Goal: Entertainment & Leisure: Consume media (video, audio)

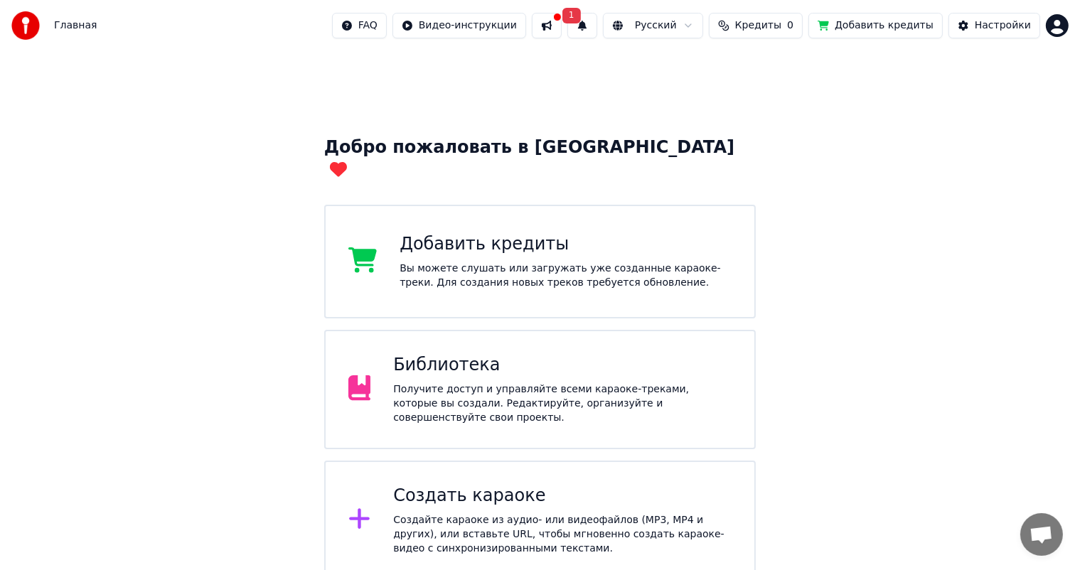
click at [445, 383] on div "Получите доступ и управляйте всеми караоке-треками, которые вы создали. Редакти…" at bounding box center [562, 404] width 339 height 43
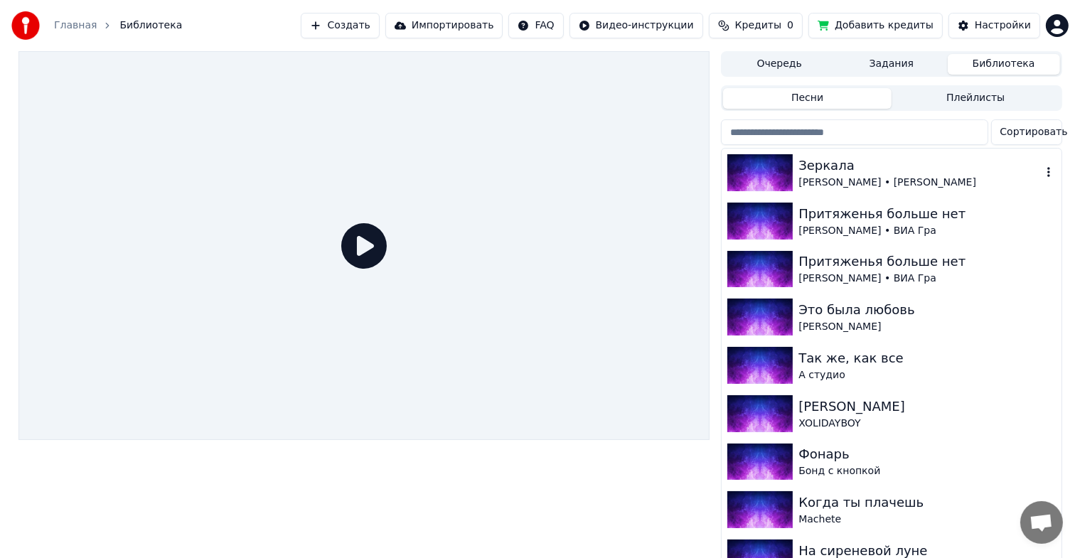
click at [762, 174] on img at bounding box center [760, 172] width 65 height 37
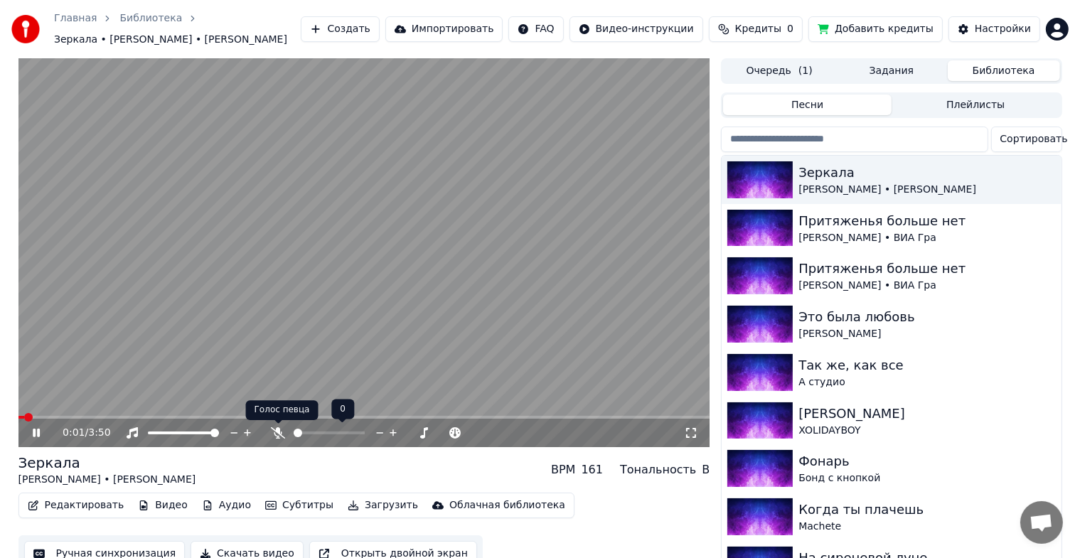
click at [274, 430] on icon at bounding box center [278, 432] width 14 height 11
click at [276, 432] on icon at bounding box center [279, 432] width 8 height 11
click at [208, 437] on span at bounding box center [205, 433] width 9 height 9
click at [40, 435] on icon at bounding box center [46, 432] width 33 height 11
click at [842, 270] on div "Притяженья больше нет" at bounding box center [920, 269] width 243 height 20
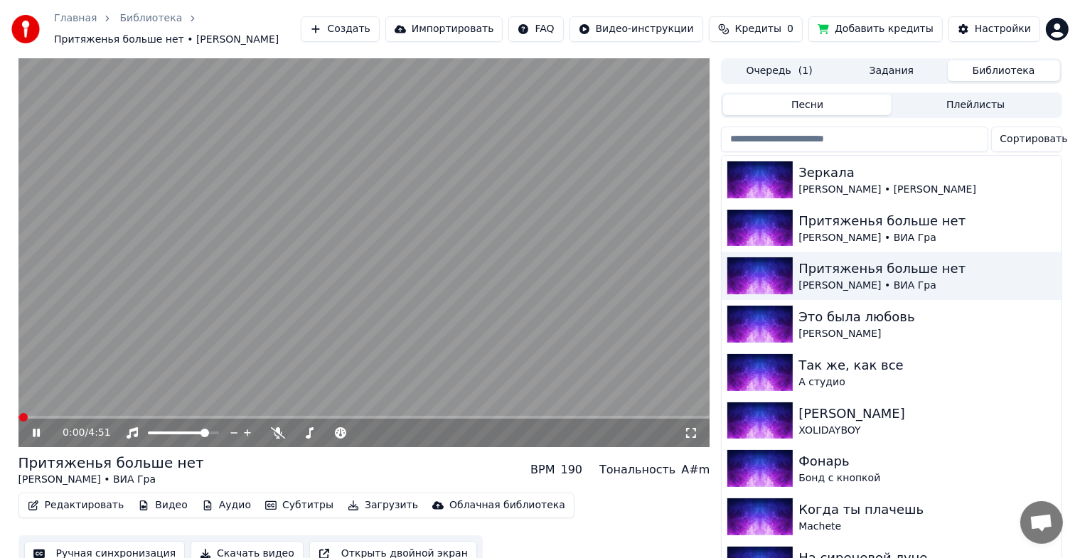
click at [153, 415] on video at bounding box center [364, 252] width 692 height 389
click at [34, 430] on icon at bounding box center [36, 433] width 9 height 10
click at [232, 415] on video at bounding box center [364, 252] width 692 height 389
click at [218, 417] on span at bounding box center [364, 417] width 692 height 3
click at [174, 417] on span at bounding box center [117, 417] width 199 height 3
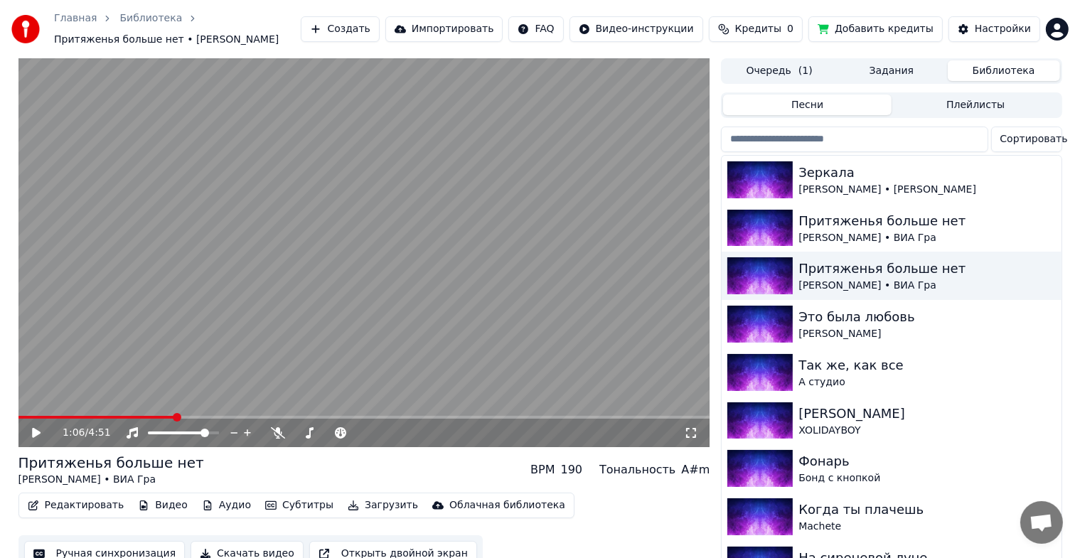
click at [155, 413] on video at bounding box center [364, 252] width 692 height 389
click at [134, 415] on video at bounding box center [364, 252] width 692 height 389
click at [139, 416] on span at bounding box center [78, 417] width 121 height 3
click at [120, 418] on span at bounding box center [78, 417] width 121 height 3
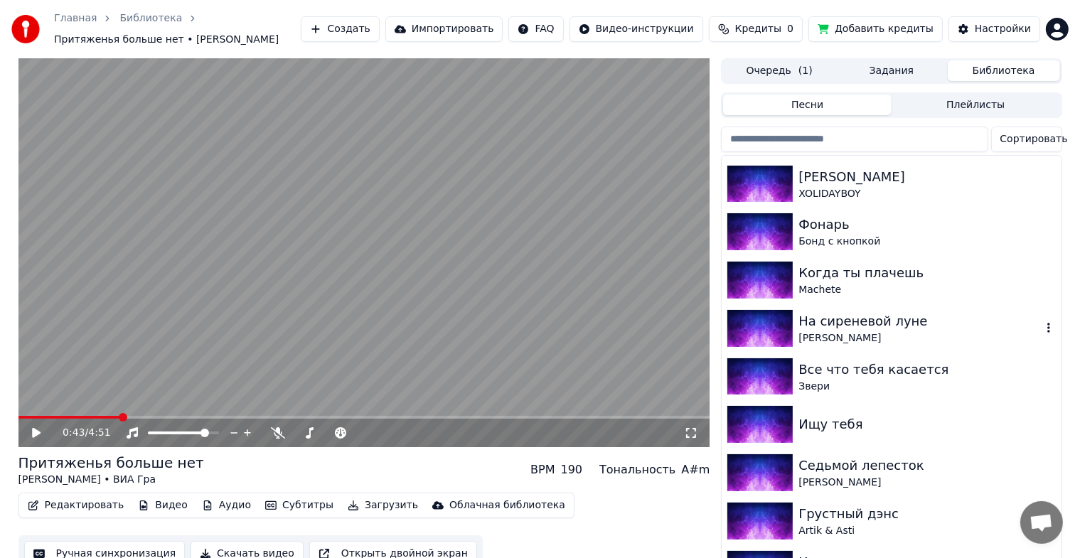
scroll to position [260, 0]
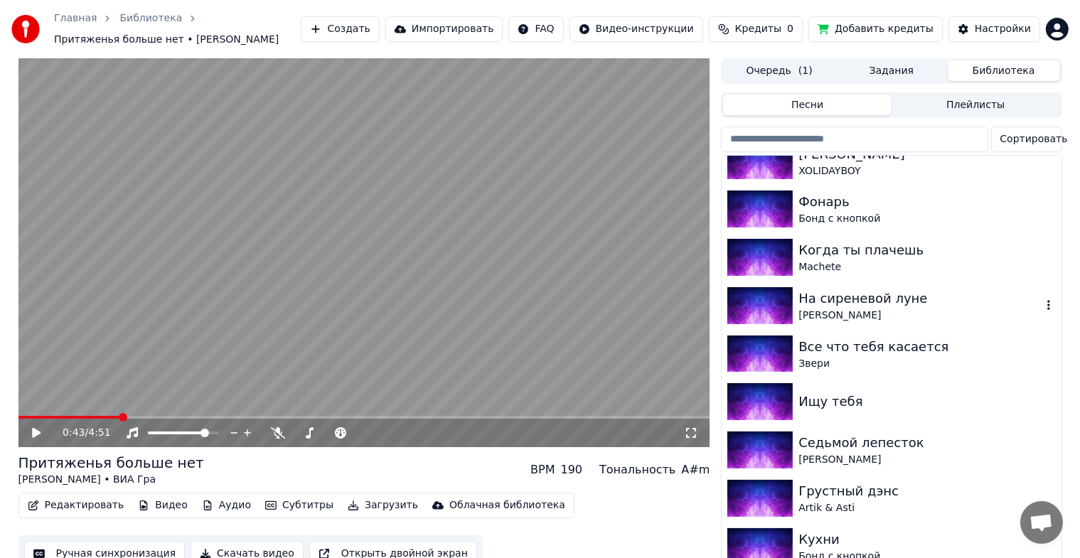
click at [760, 292] on img at bounding box center [760, 305] width 65 height 37
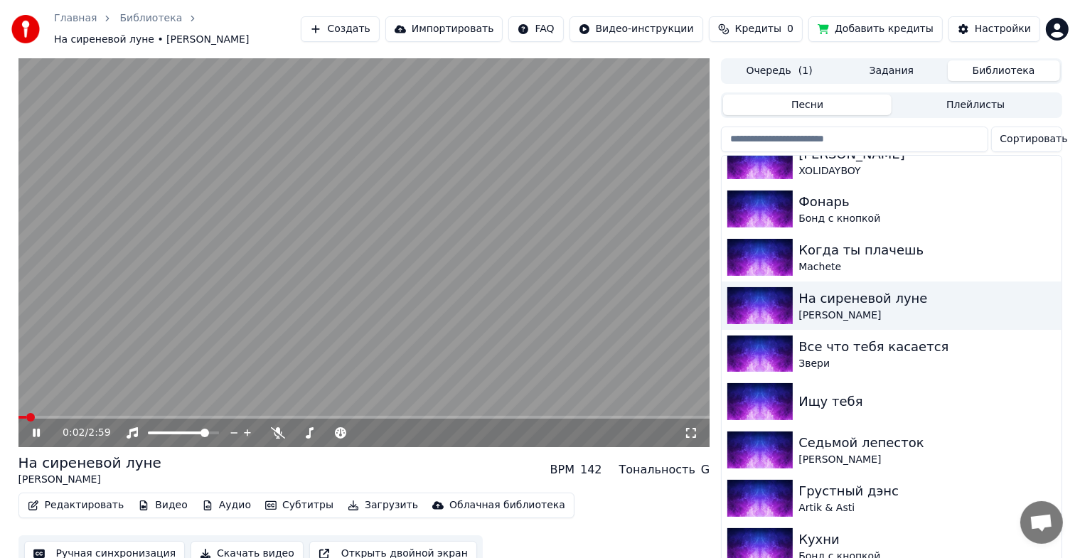
drag, startPoint x: 695, startPoint y: 435, endPoint x: 691, endPoint y: 450, distance: 15.4
click at [691, 435] on icon at bounding box center [691, 432] width 14 height 11
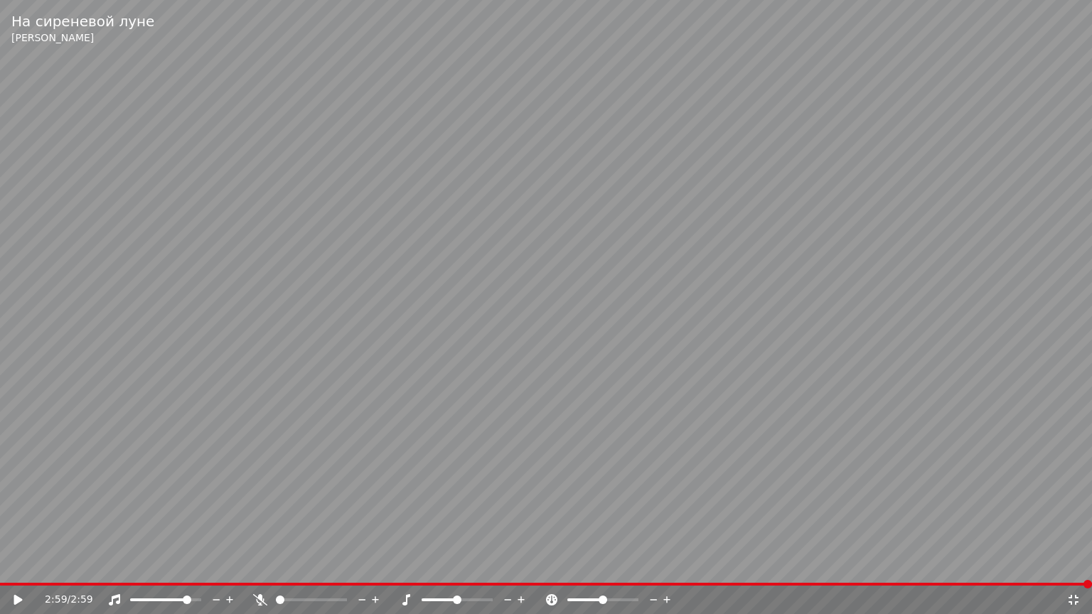
click at [1073, 570] on div "2:59 / 2:59" at bounding box center [546, 600] width 1092 height 28
click at [1073, 570] on icon at bounding box center [1074, 600] width 14 height 11
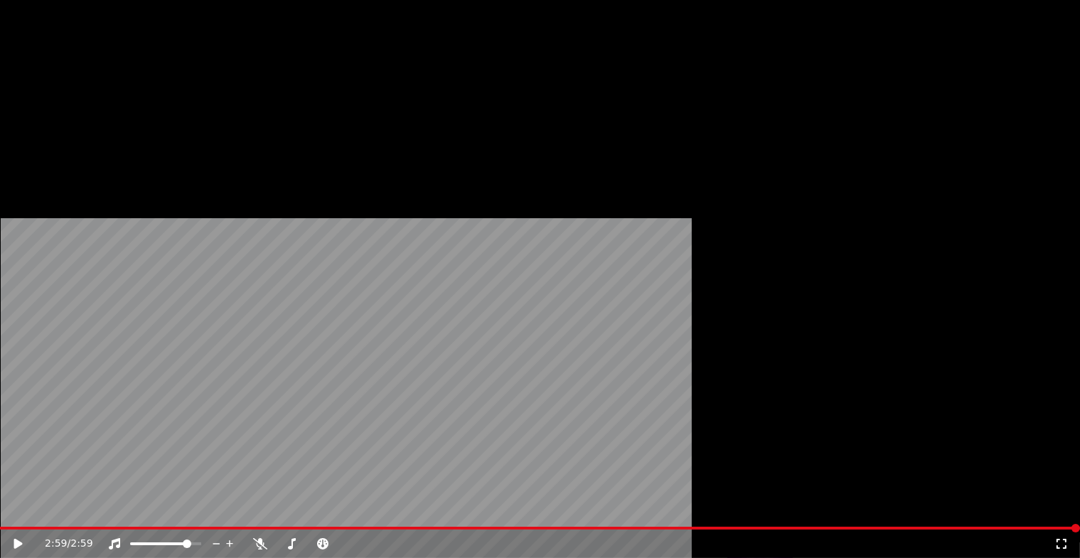
scroll to position [308, 0]
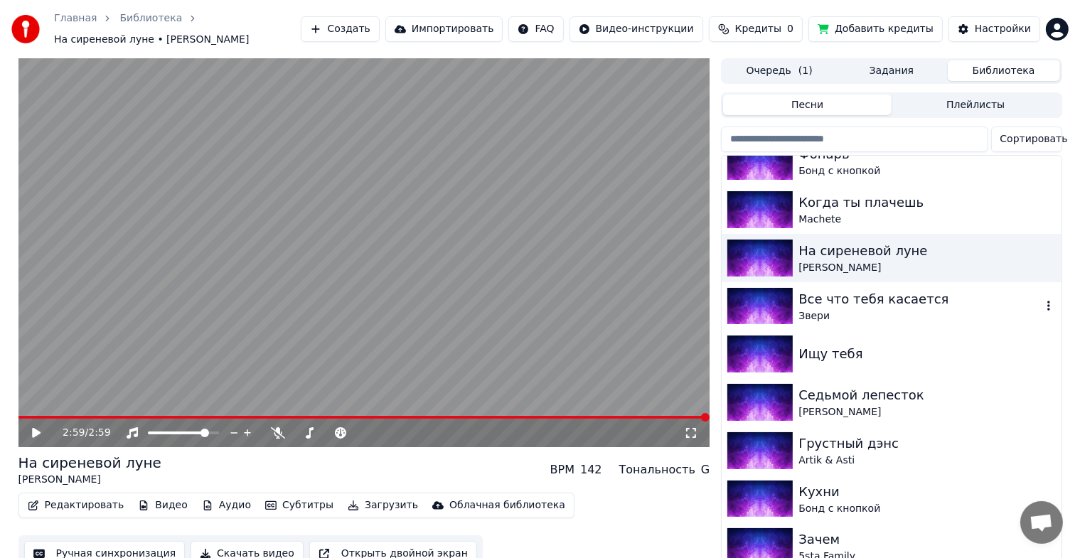
click at [839, 316] on div "Звери" at bounding box center [920, 316] width 243 height 14
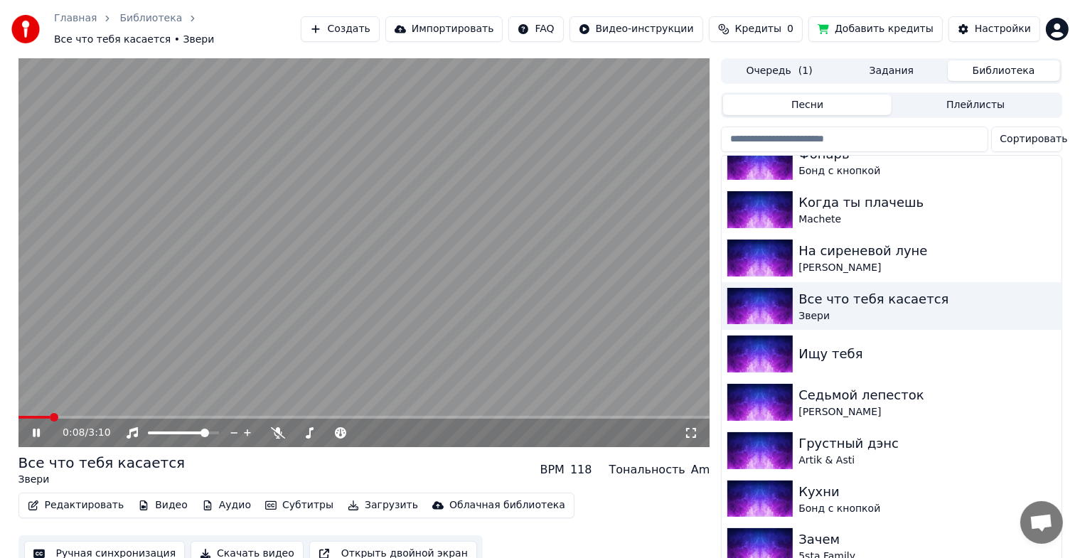
click at [683, 431] on div "0:08 / 3:10" at bounding box center [374, 433] width 622 height 14
click at [693, 432] on div "0:09 / 3:10" at bounding box center [364, 433] width 681 height 14
click at [686, 427] on icon at bounding box center [691, 432] width 14 height 11
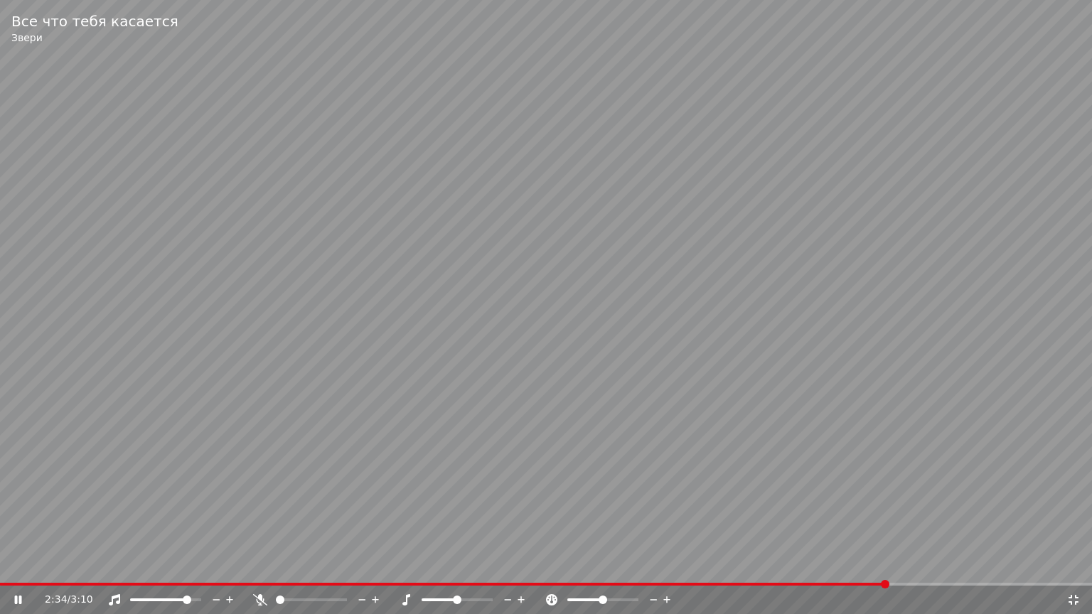
click at [1070, 570] on icon at bounding box center [1074, 600] width 10 height 10
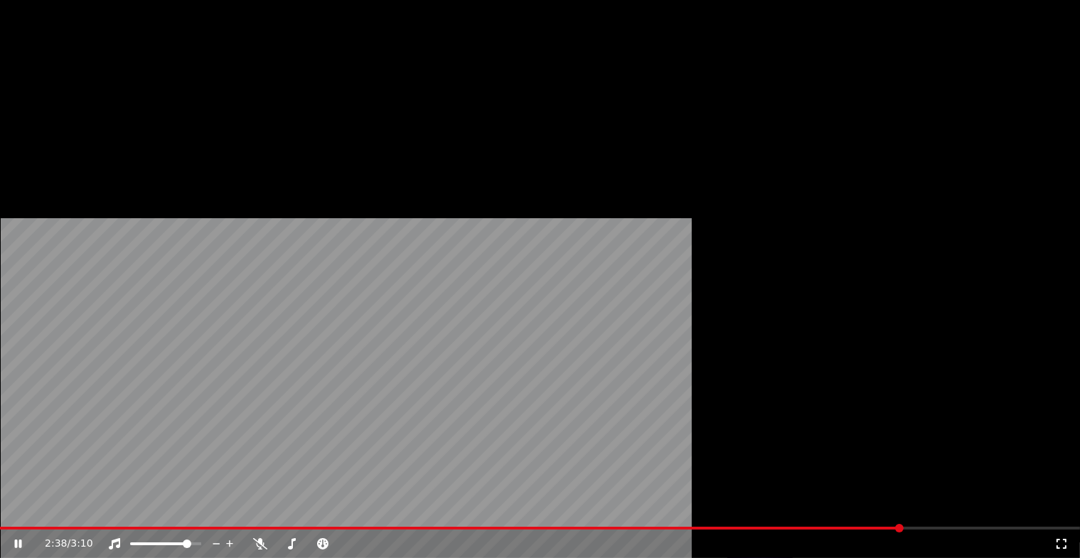
scroll to position [356, 0]
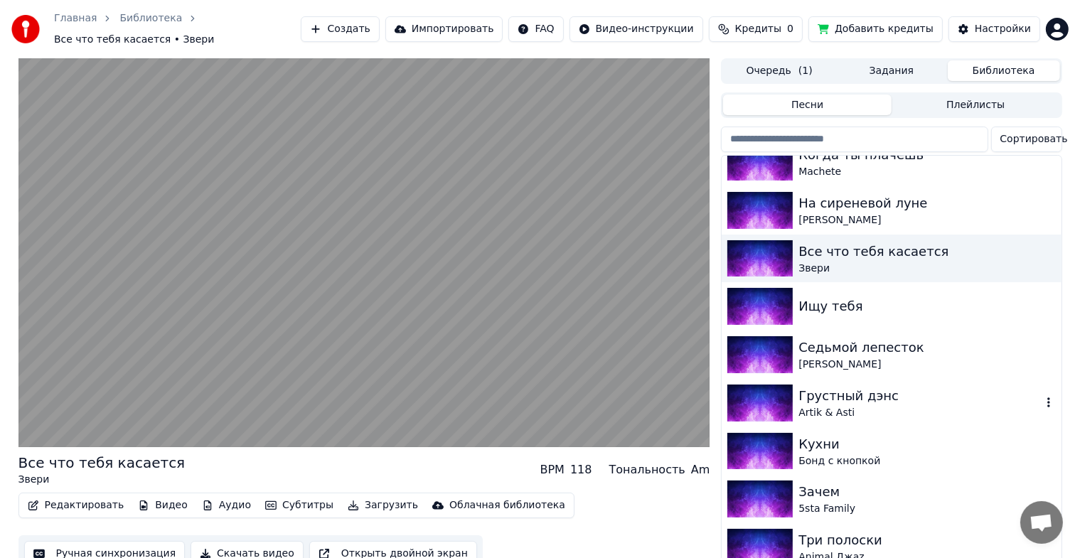
click at [833, 395] on div "Грустный дэнс" at bounding box center [920, 396] width 243 height 20
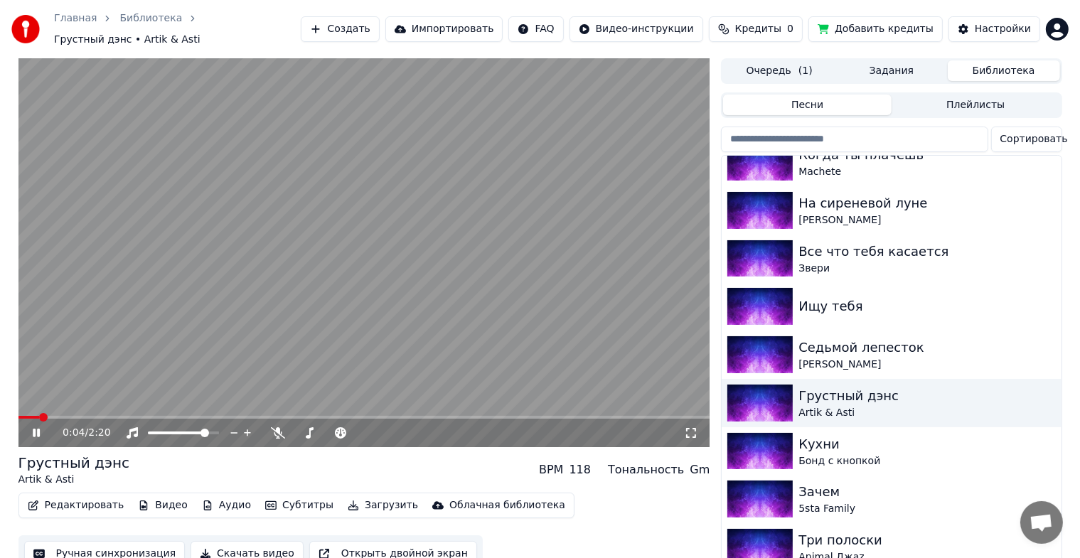
click at [280, 321] on video at bounding box center [364, 252] width 692 height 389
click at [370, 256] on video at bounding box center [364, 252] width 692 height 389
click at [484, 277] on video at bounding box center [364, 252] width 692 height 389
click at [872, 358] on div "[PERSON_NAME]" at bounding box center [920, 365] width 243 height 14
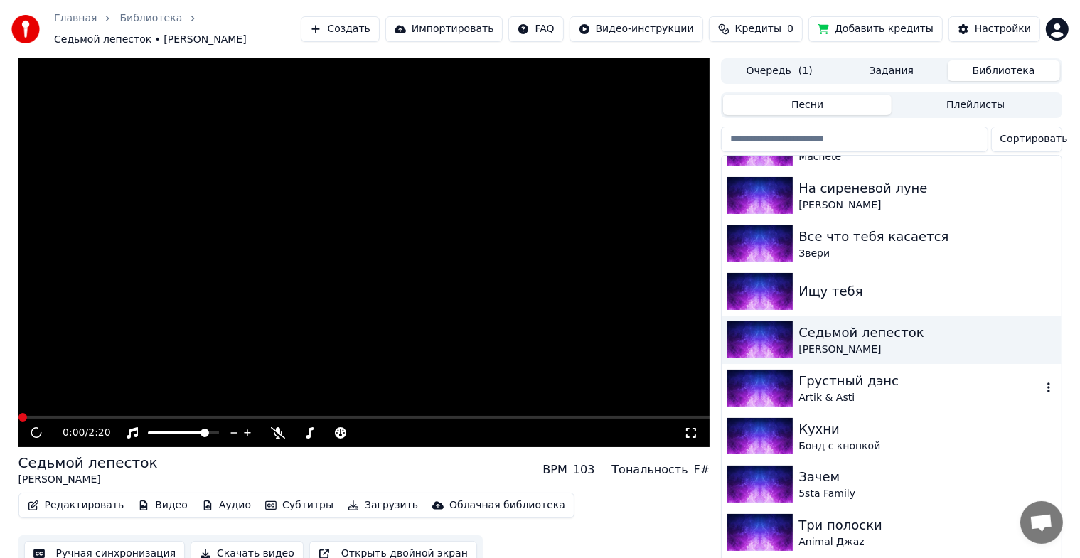
scroll to position [379, 0]
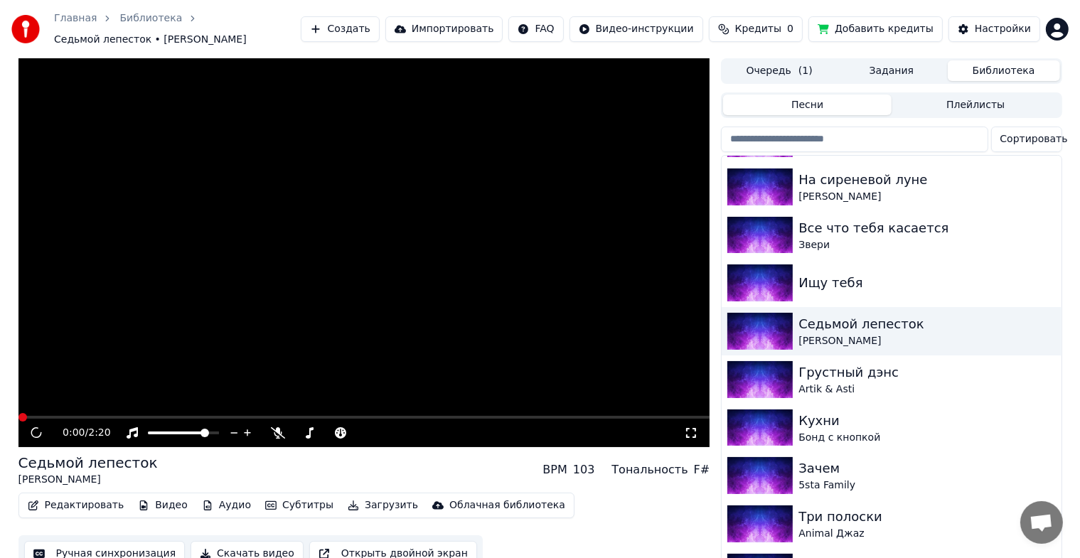
click at [46, 415] on video at bounding box center [364, 252] width 692 height 389
click at [835, 331] on div "Седьмой лепесток" at bounding box center [920, 324] width 243 height 20
click at [767, 326] on img at bounding box center [760, 331] width 65 height 37
click at [744, 330] on img at bounding box center [760, 331] width 65 height 37
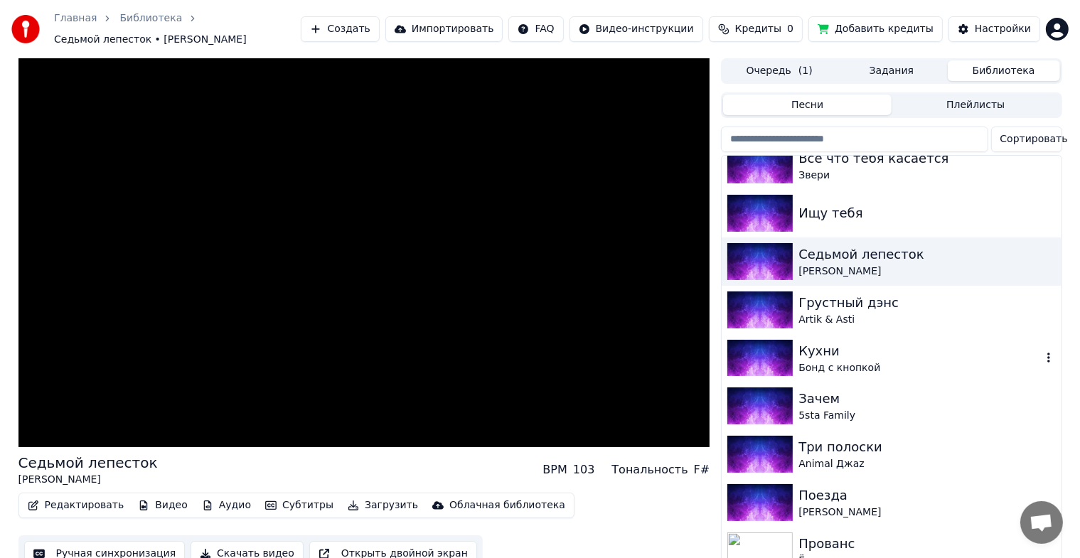
scroll to position [450, 0]
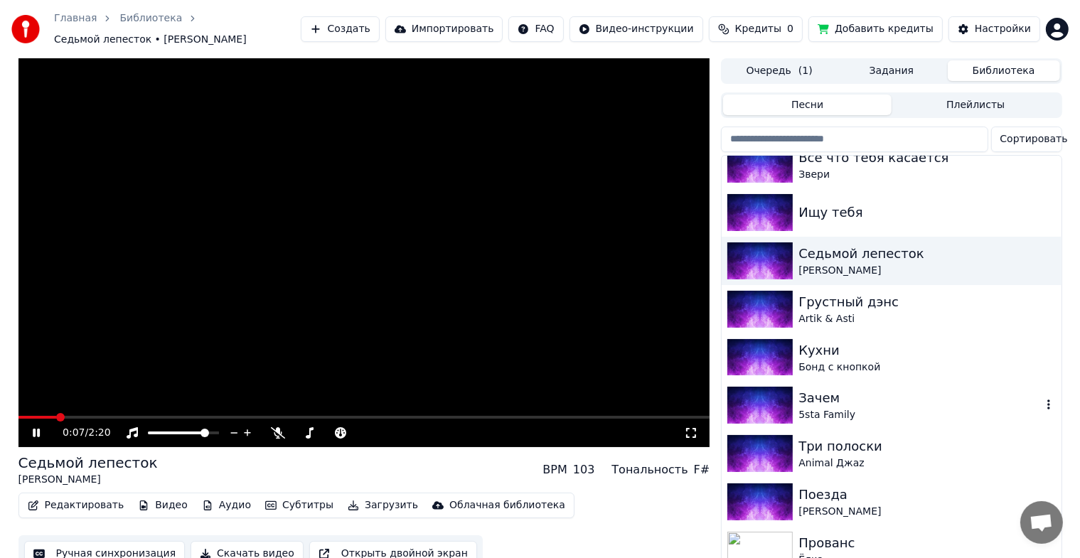
click at [819, 403] on div "Зачем" at bounding box center [920, 398] width 243 height 20
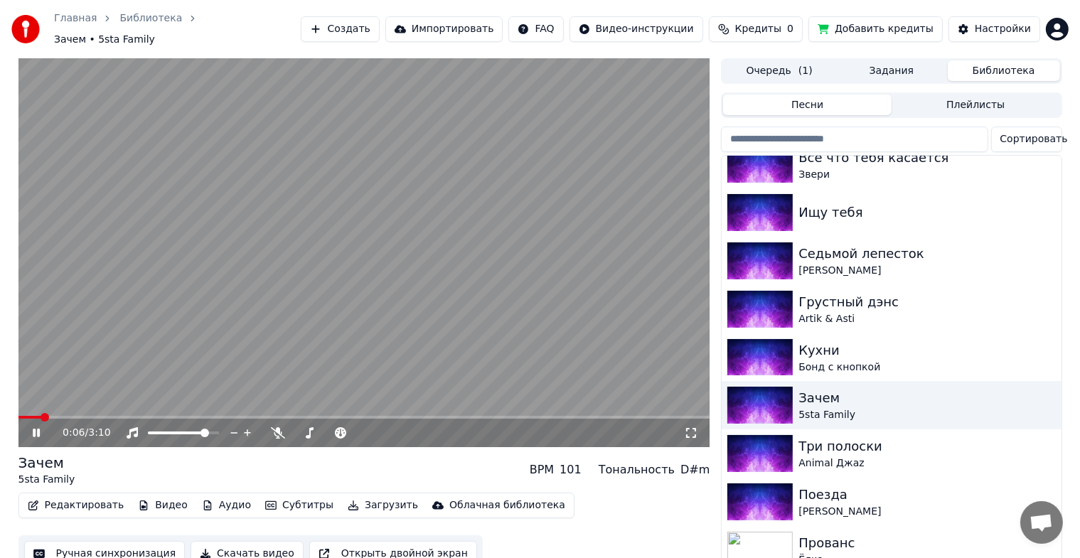
click at [262, 290] on video at bounding box center [364, 252] width 692 height 389
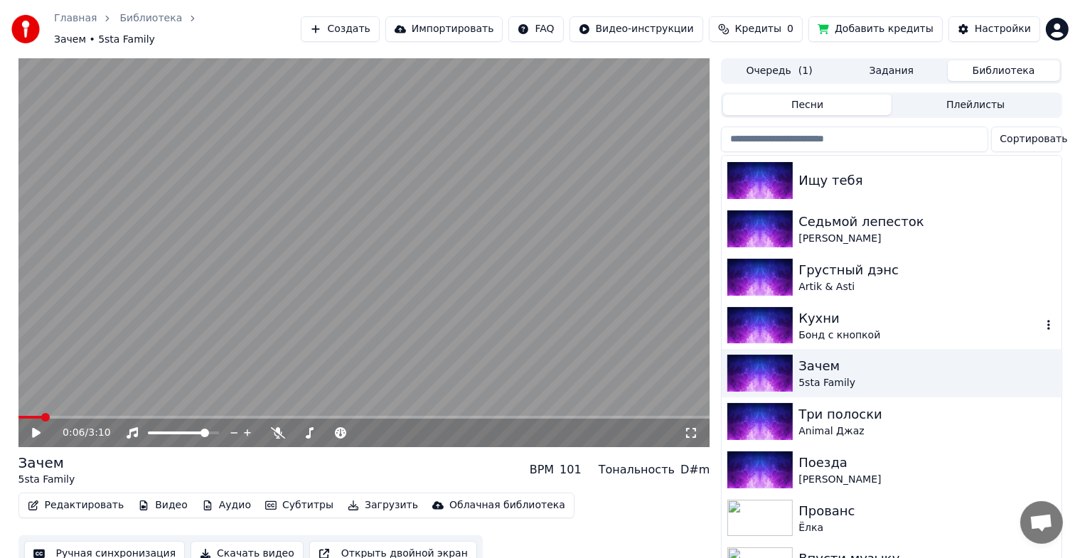
scroll to position [521, 0]
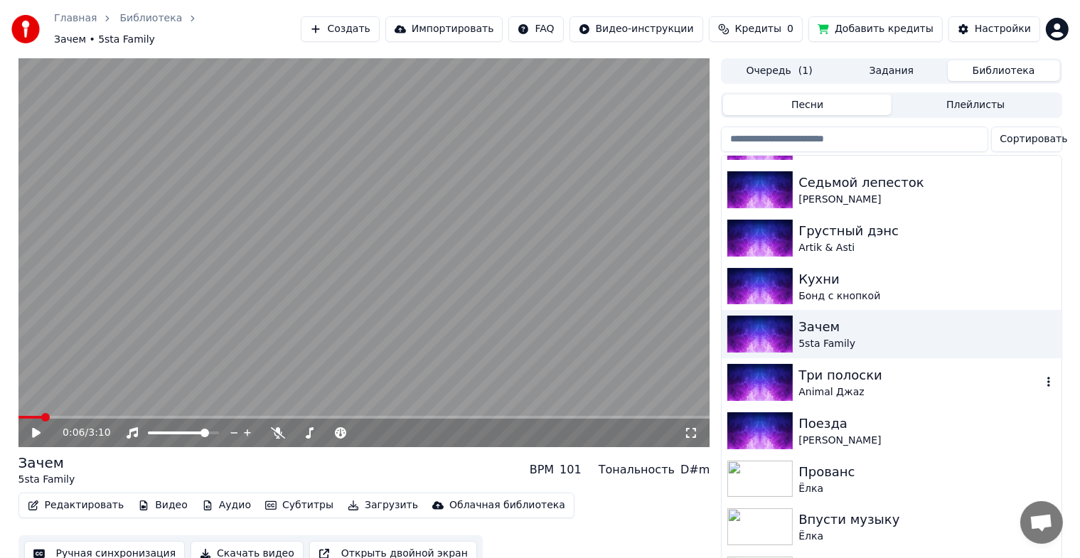
click at [767, 369] on img at bounding box center [760, 382] width 65 height 37
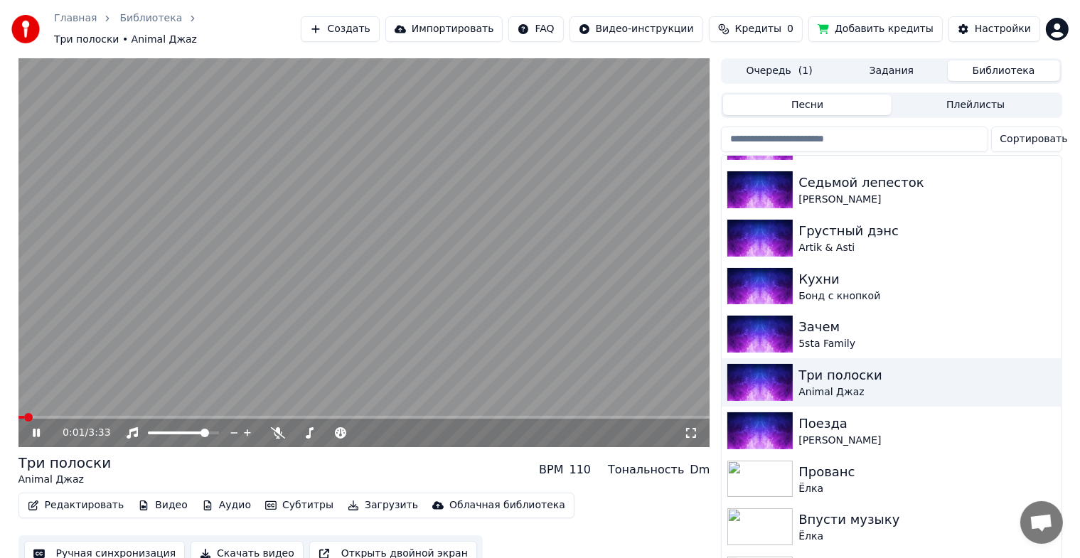
click at [691, 427] on icon at bounding box center [691, 432] width 14 height 11
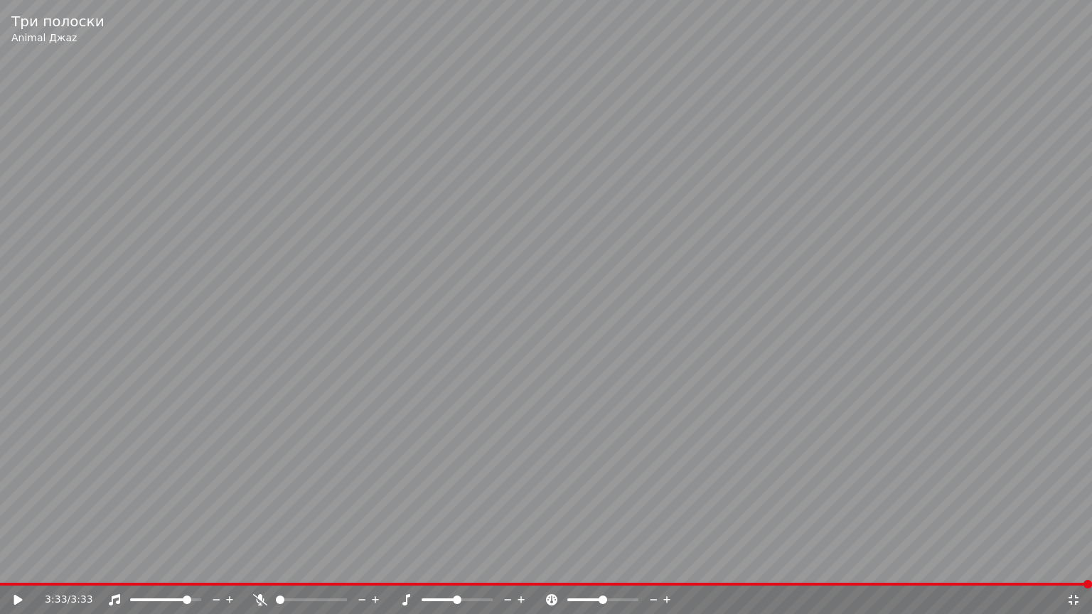
click at [1082, 570] on div "3:33 / 3:33" at bounding box center [546, 600] width 1092 height 28
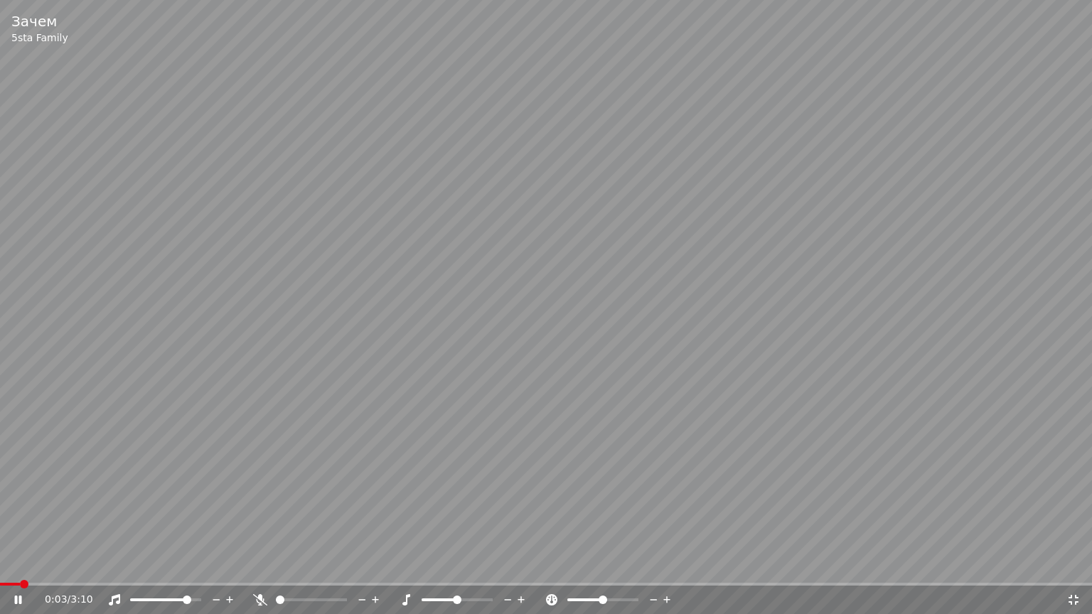
click at [1070, 570] on icon at bounding box center [1074, 600] width 14 height 11
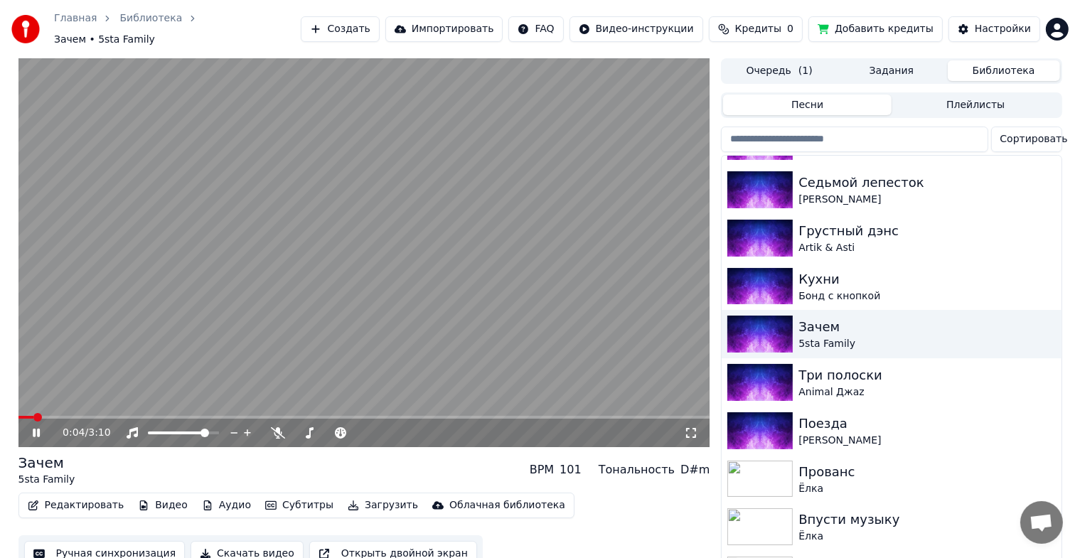
click at [284, 222] on video at bounding box center [364, 252] width 692 height 389
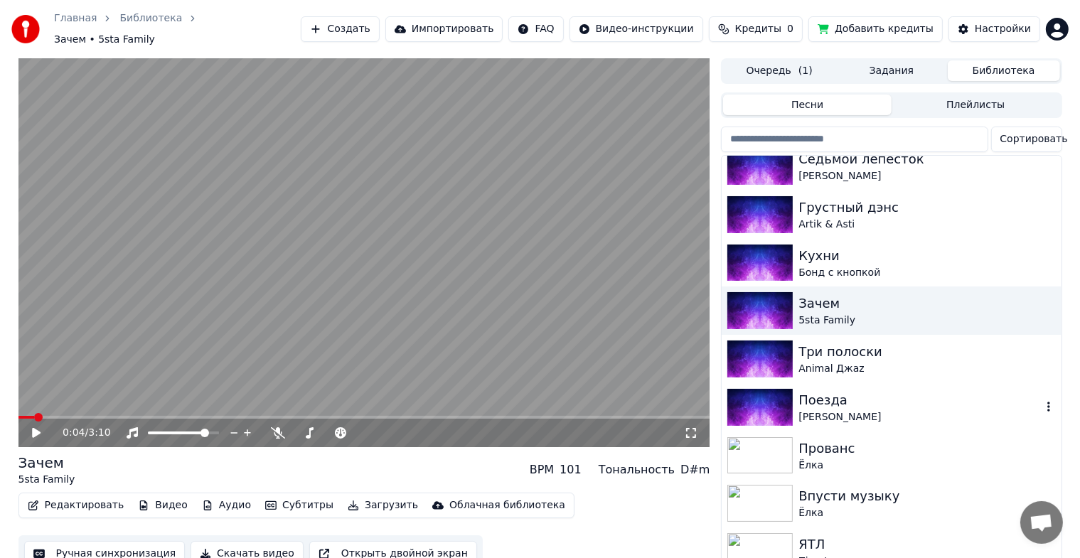
click at [812, 390] on div "Поезда" at bounding box center [920, 400] width 243 height 20
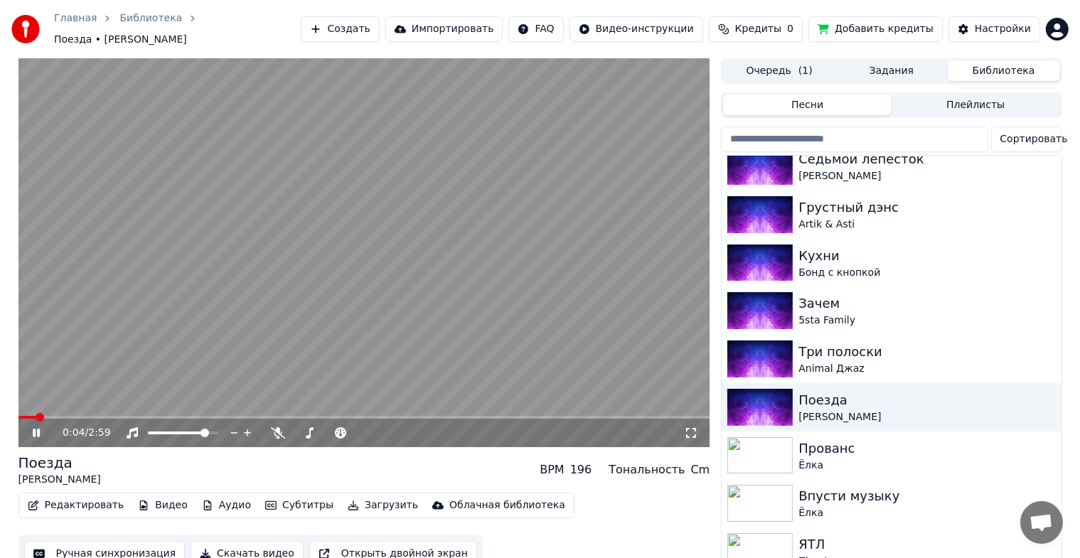
click at [695, 427] on icon at bounding box center [691, 432] width 14 height 11
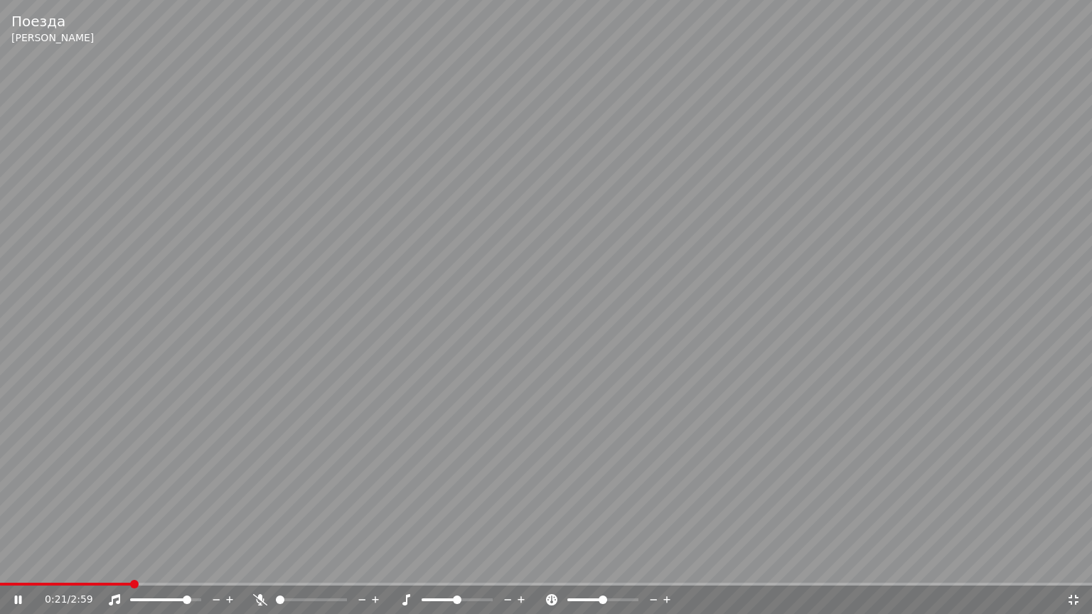
drag, startPoint x: 703, startPoint y: 526, endPoint x: 706, endPoint y: 556, distance: 30.8
click at [706, 556] on video at bounding box center [546, 307] width 1092 height 614
click at [432, 368] on video at bounding box center [546, 307] width 1092 height 614
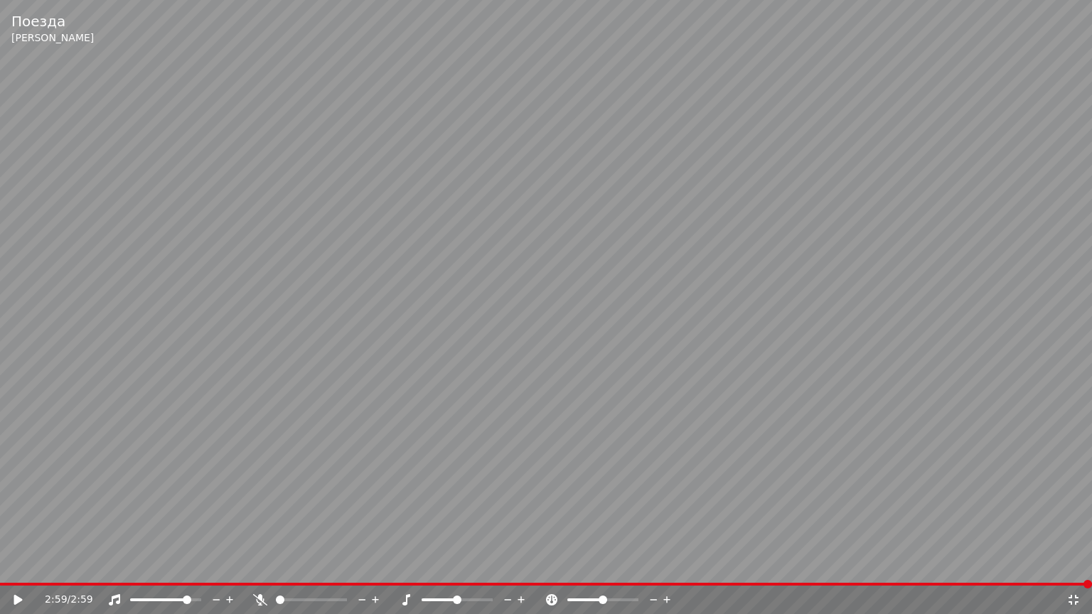
click at [1075, 570] on icon at bounding box center [1074, 600] width 10 height 10
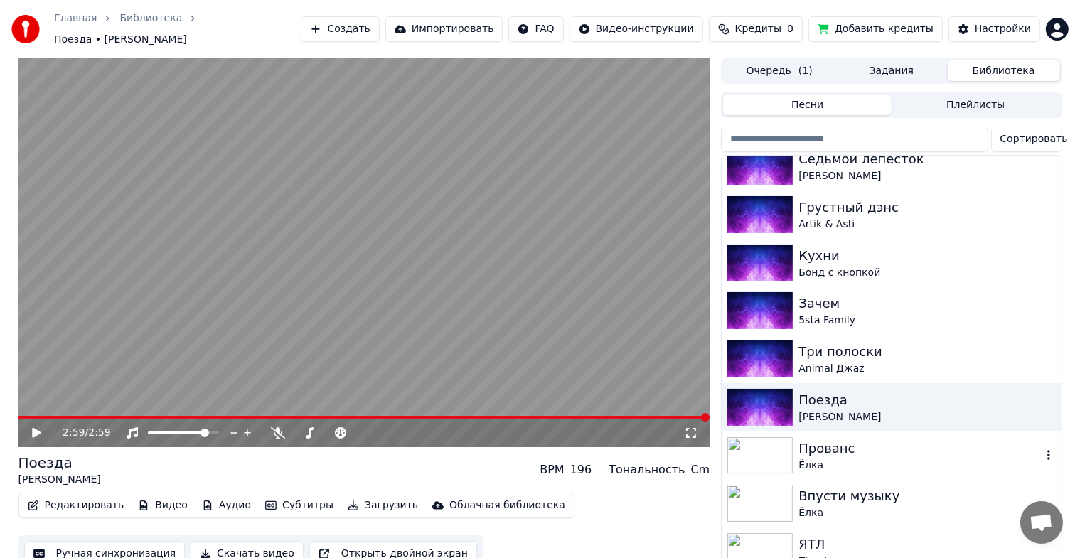
click at [762, 440] on img at bounding box center [760, 455] width 65 height 37
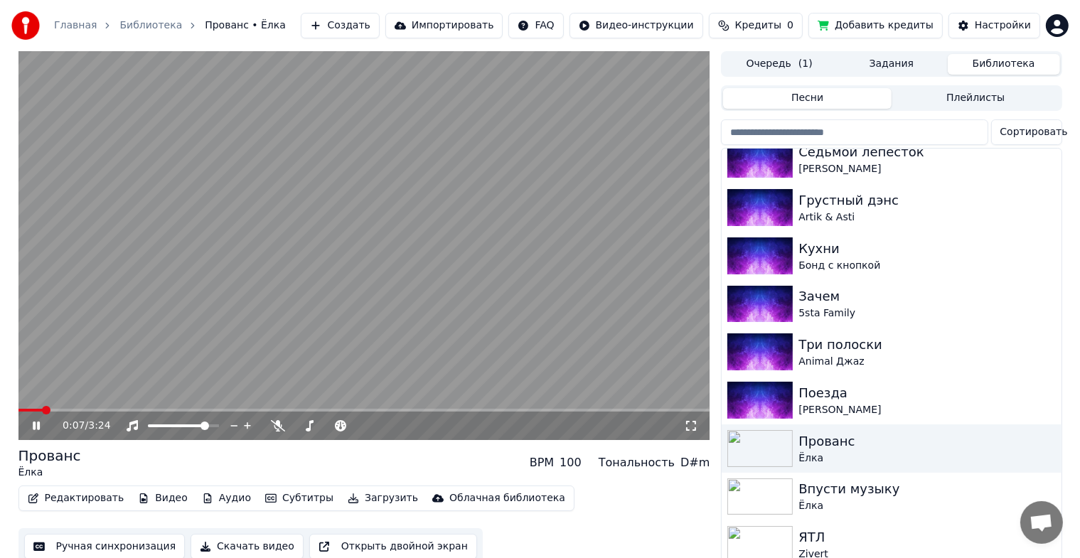
click at [464, 217] on video at bounding box center [364, 245] width 692 height 389
